Goal: Task Accomplishment & Management: Manage account settings

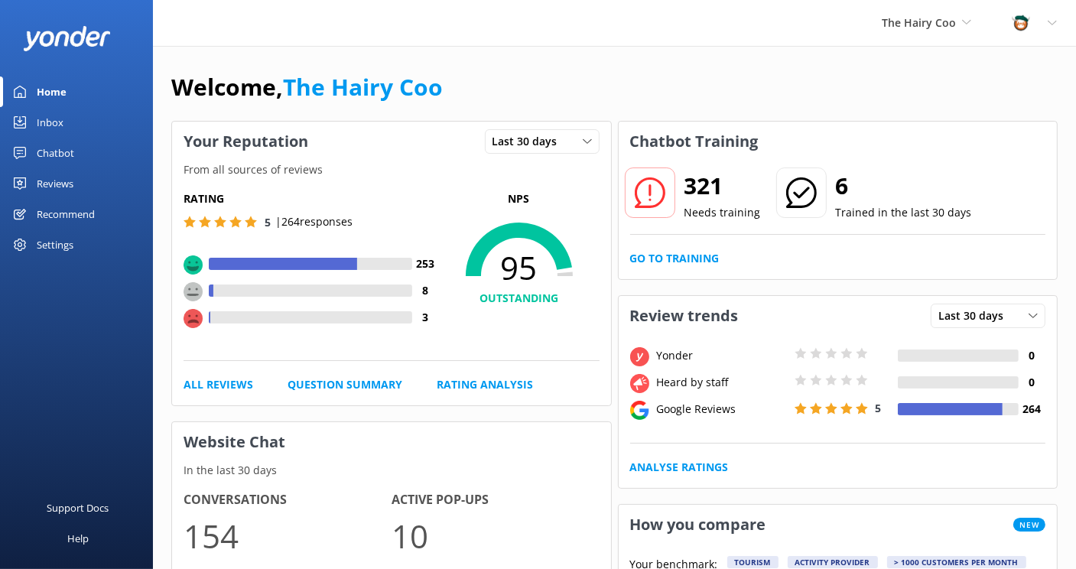
click at [50, 129] on div "Inbox" at bounding box center [50, 122] width 27 height 31
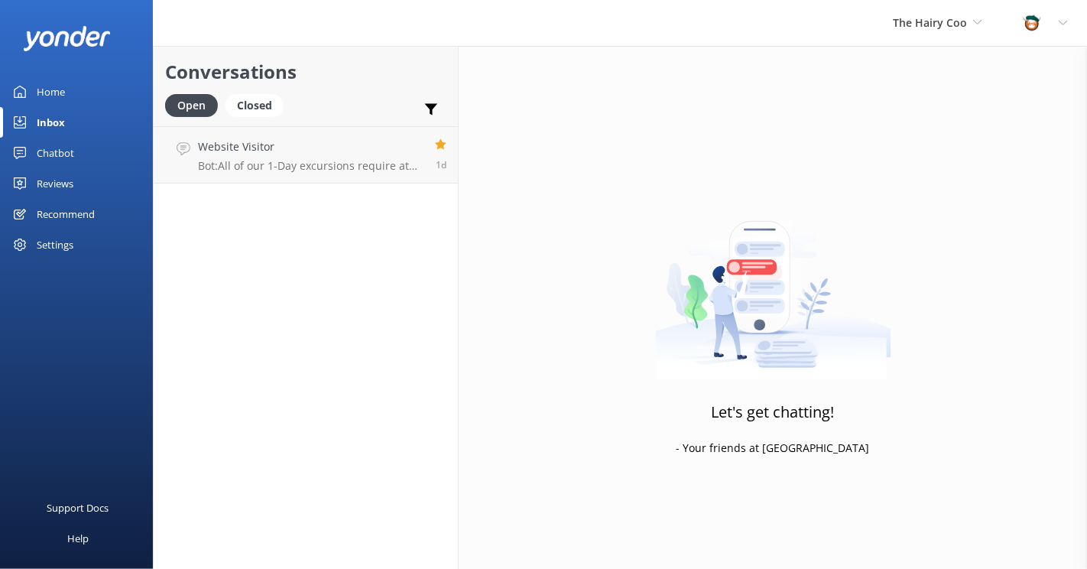
click at [70, 154] on div "Chatbot" at bounding box center [55, 153] width 37 height 31
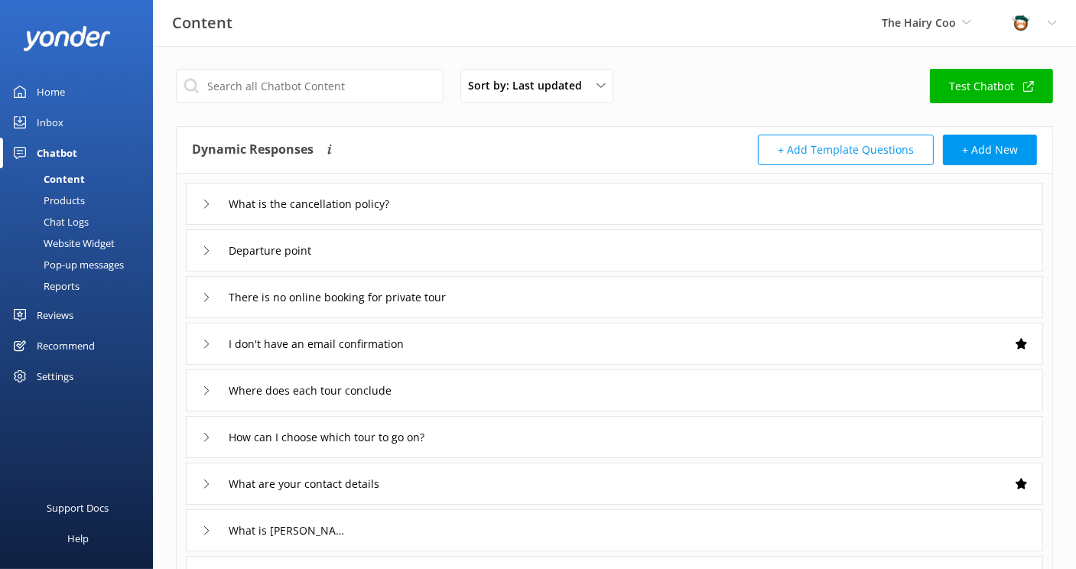
click at [50, 316] on div "Reviews" at bounding box center [55, 315] width 37 height 31
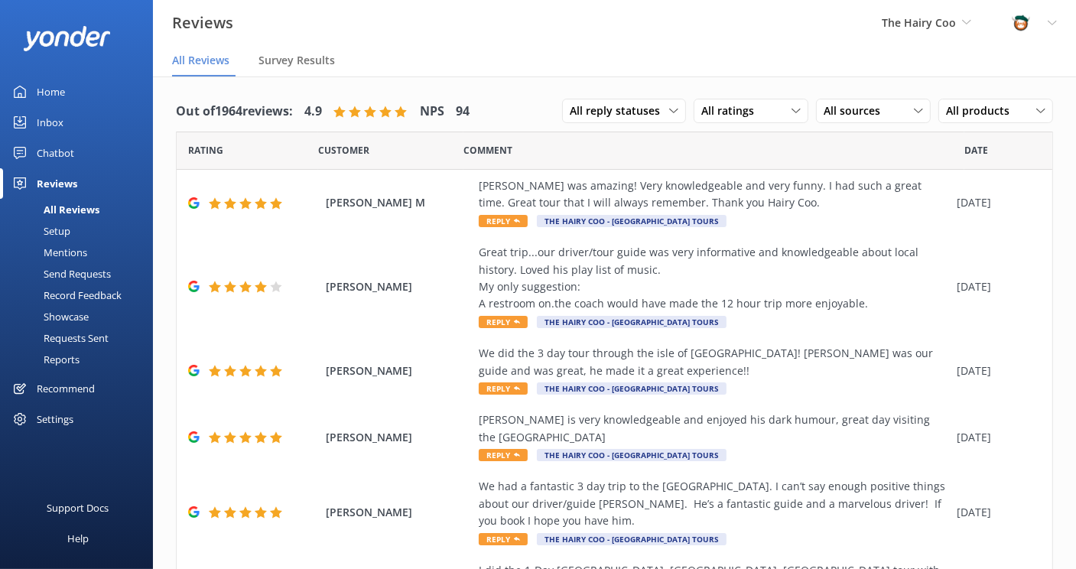
click at [69, 252] on div "Mentions" at bounding box center [48, 252] width 78 height 21
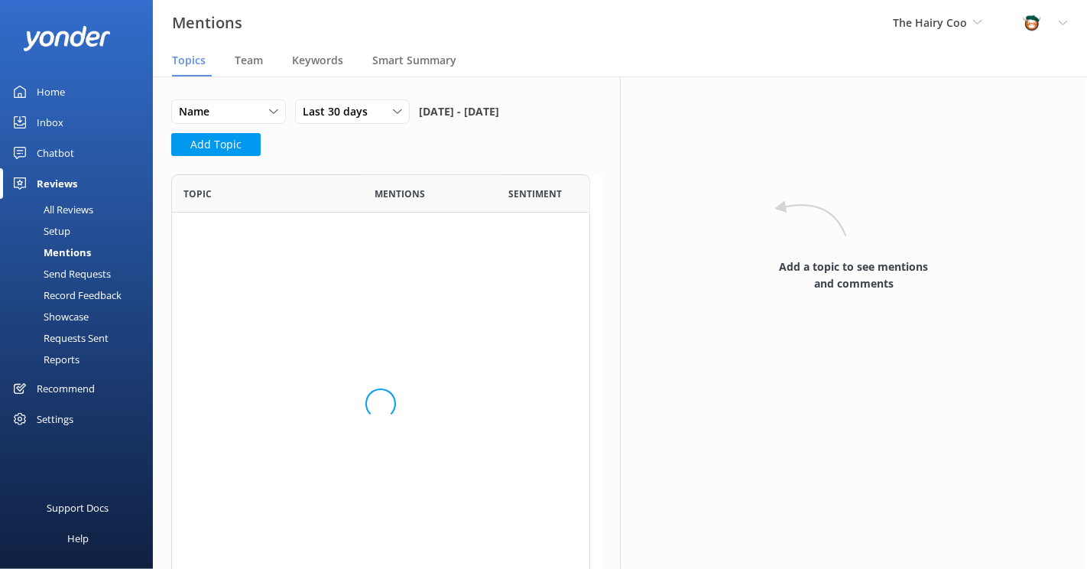
scroll to position [409, 407]
click at [258, 66] on span "Team" at bounding box center [249, 60] width 28 height 15
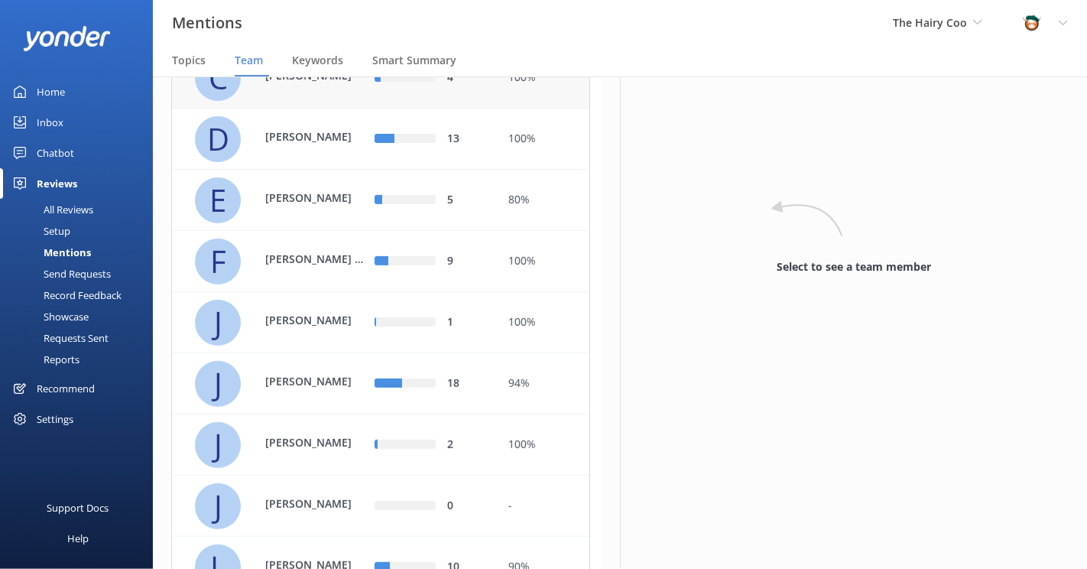
scroll to position [382, 0]
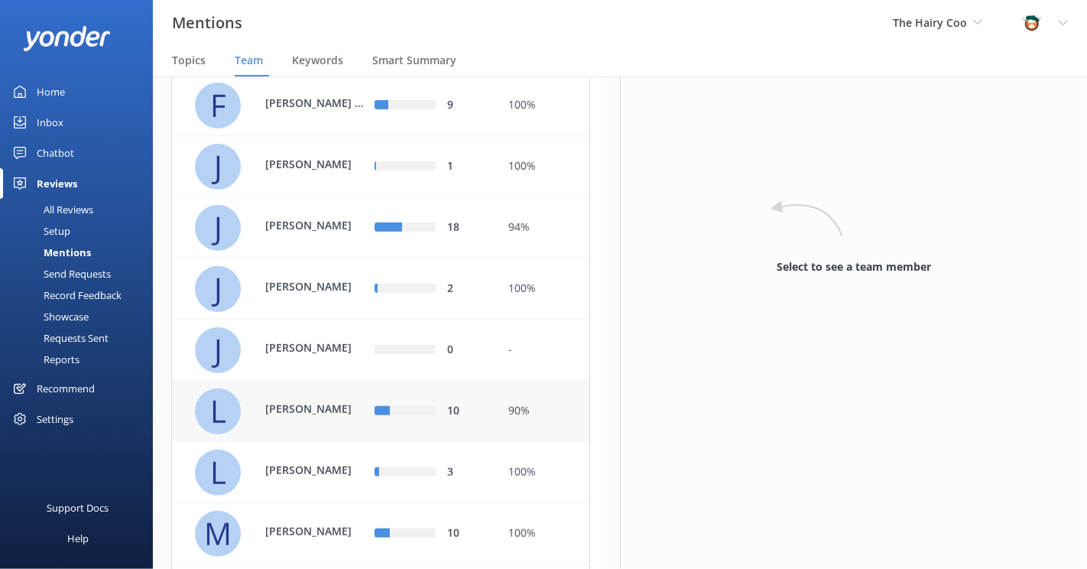
click at [297, 417] on p "Louise Bergamasco" at bounding box center [314, 409] width 99 height 17
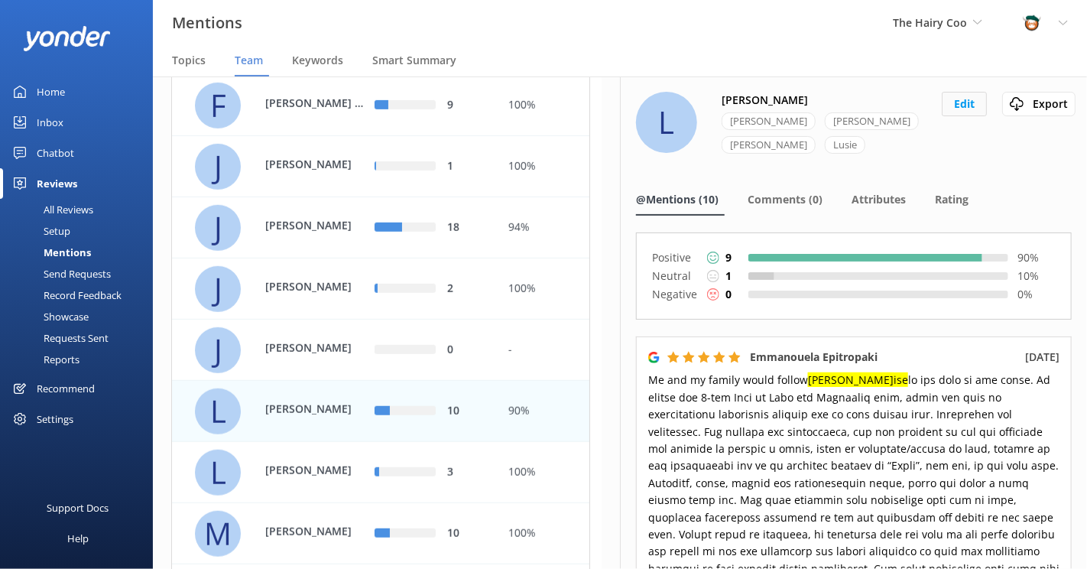
click at [960, 105] on button "Edit" at bounding box center [964, 104] width 45 height 24
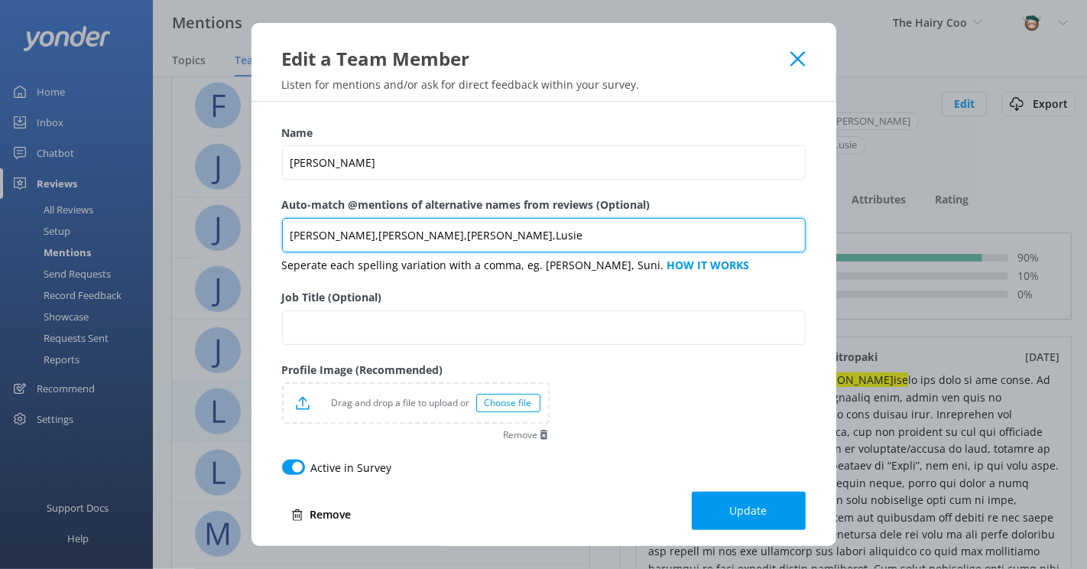
click at [434, 245] on input "louise,Lou,Loise,Lusie" at bounding box center [544, 235] width 524 height 34
paste input "Luise"
type input "louise,Lou,Loise,Lusie, Luise"
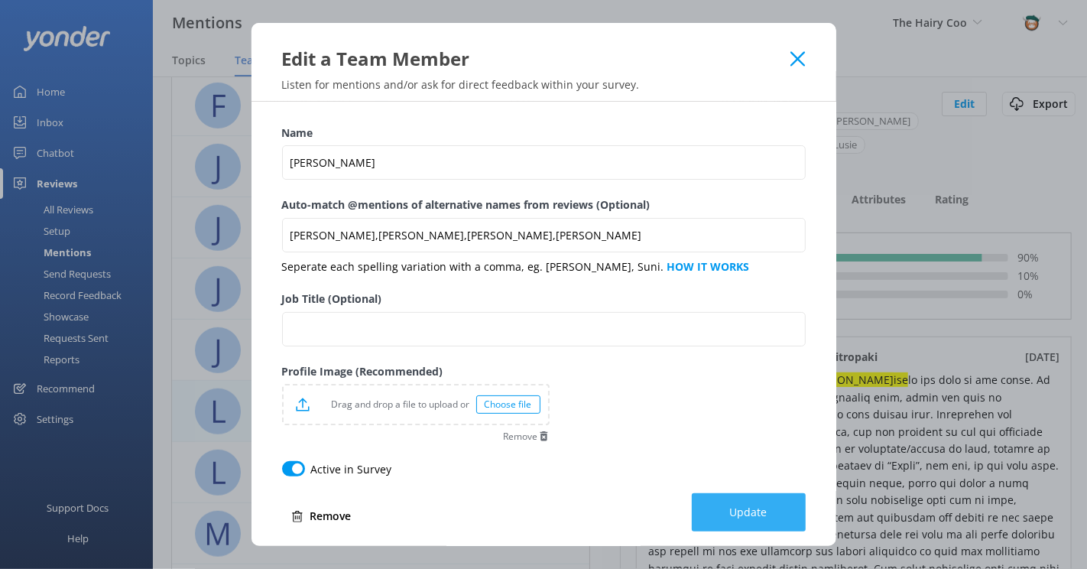
click at [777, 510] on button "Update" at bounding box center [749, 512] width 114 height 38
click at [798, 62] on icon at bounding box center [798, 58] width 15 height 15
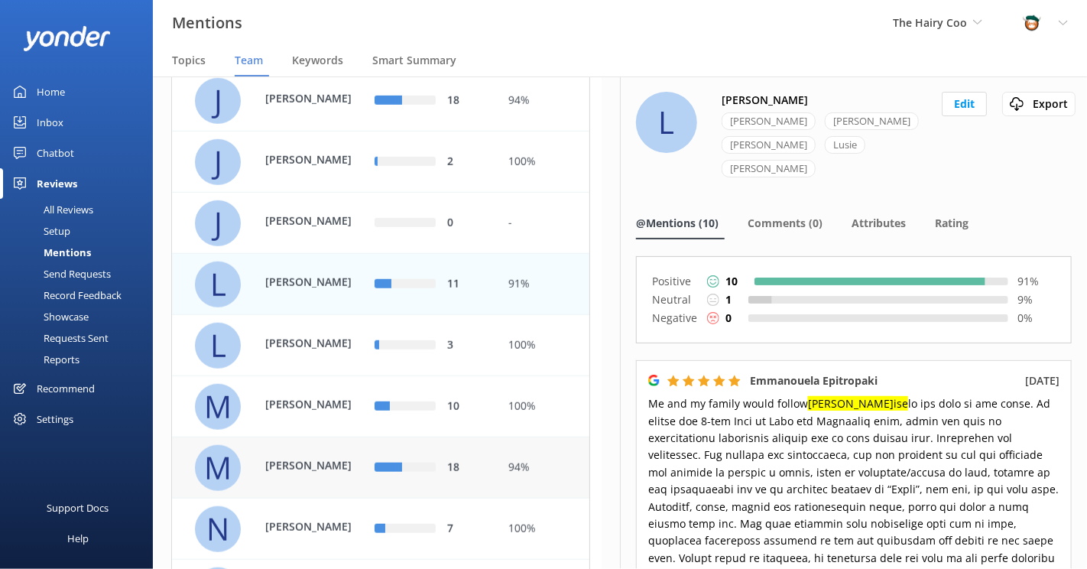
scroll to position [765, 0]
